Goal: Information Seeking & Learning: Learn about a topic

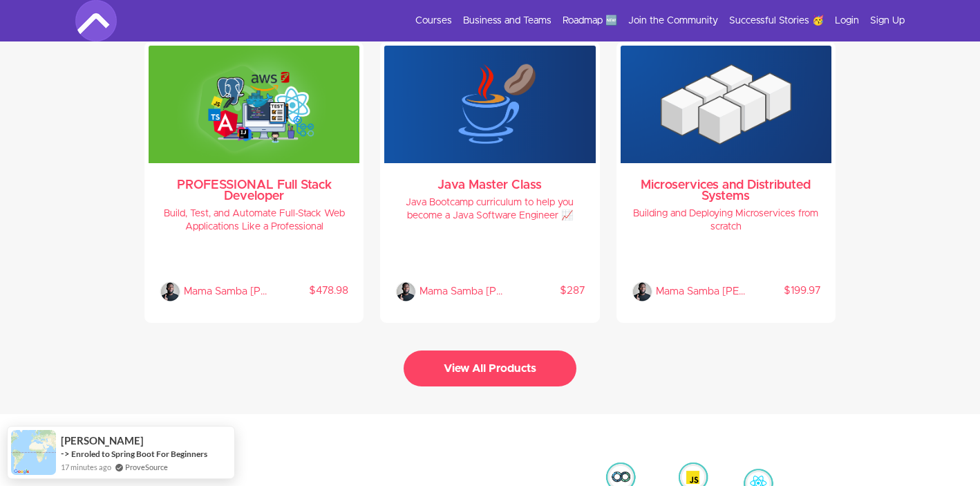
scroll to position [2984, 0]
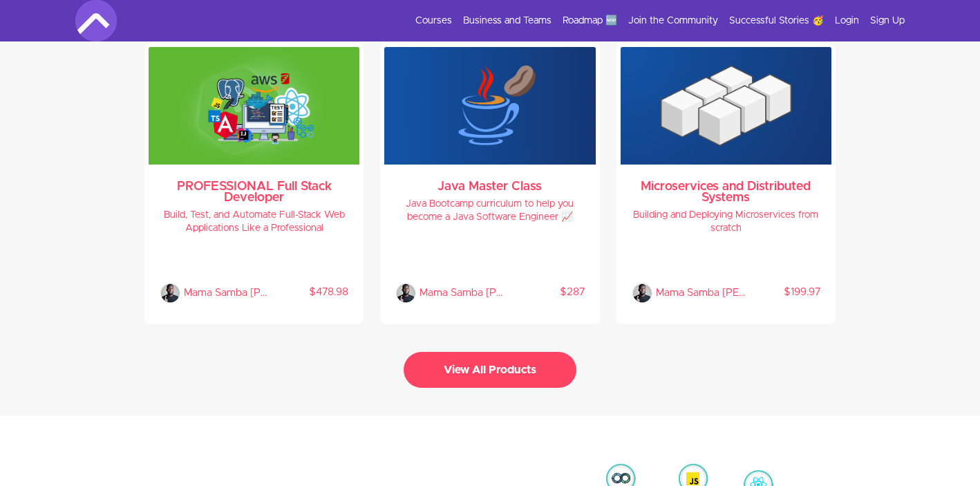
click at [510, 360] on button "View All Products" at bounding box center [490, 370] width 173 height 36
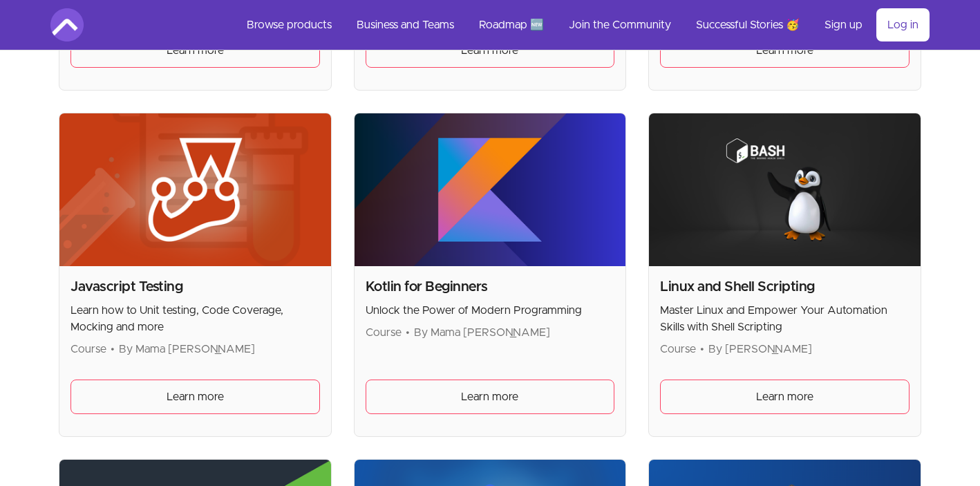
scroll to position [1975, 0]
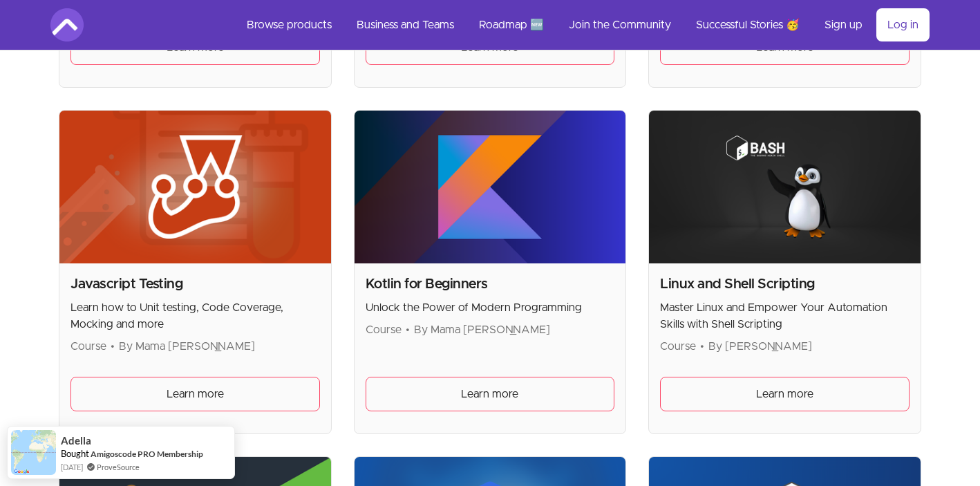
click at [824, 211] on img at bounding box center [785, 187] width 272 height 153
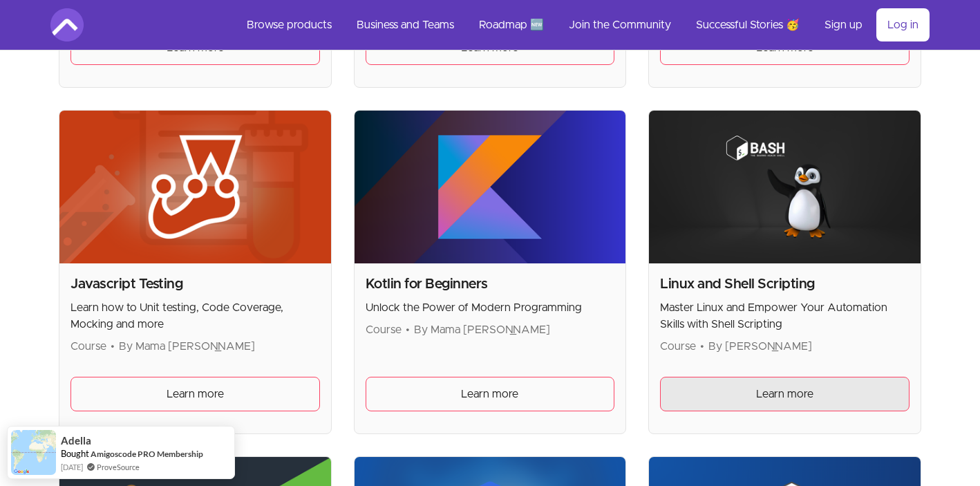
click at [751, 391] on link "Learn more" at bounding box center [784, 394] width 249 height 35
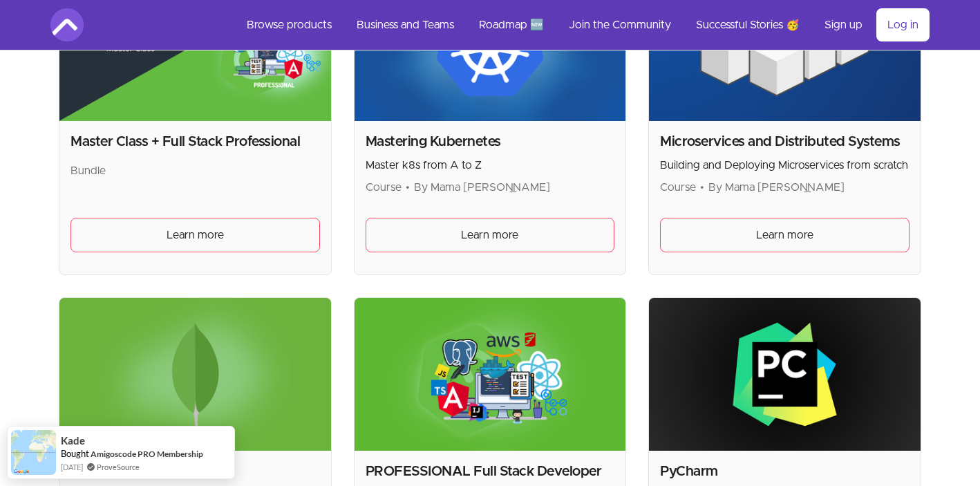
scroll to position [2264, 0]
